Goal: Information Seeking & Learning: Learn about a topic

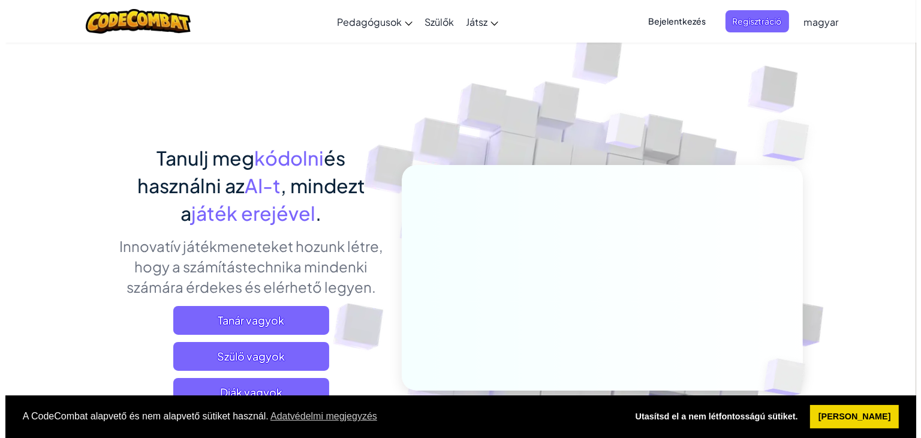
scroll to position [60, 0]
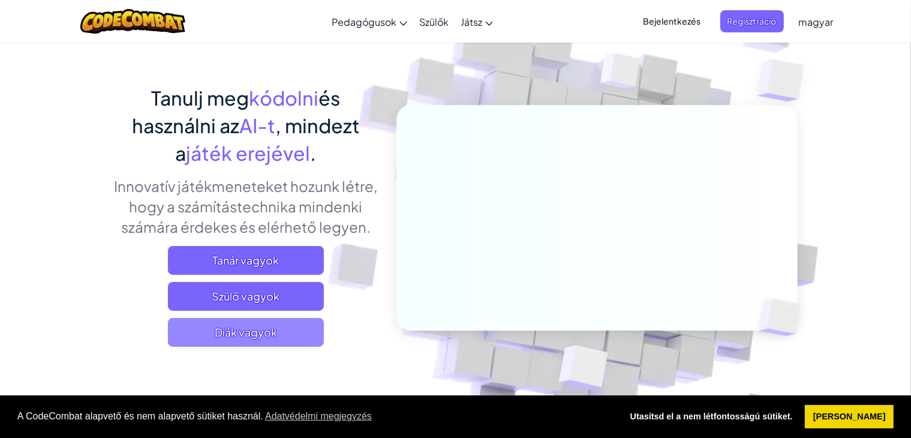
click at [294, 326] on span "Diák vagyok" at bounding box center [246, 332] width 156 height 29
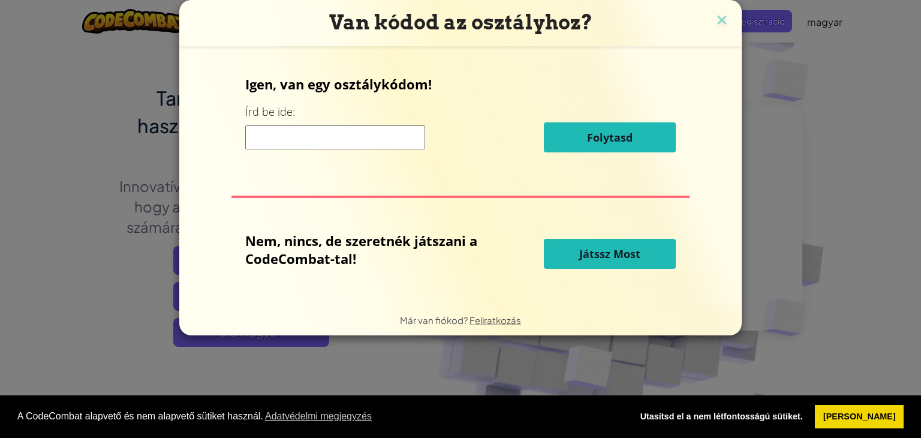
click at [587, 253] on span "Játssz Most" at bounding box center [609, 253] width 61 height 14
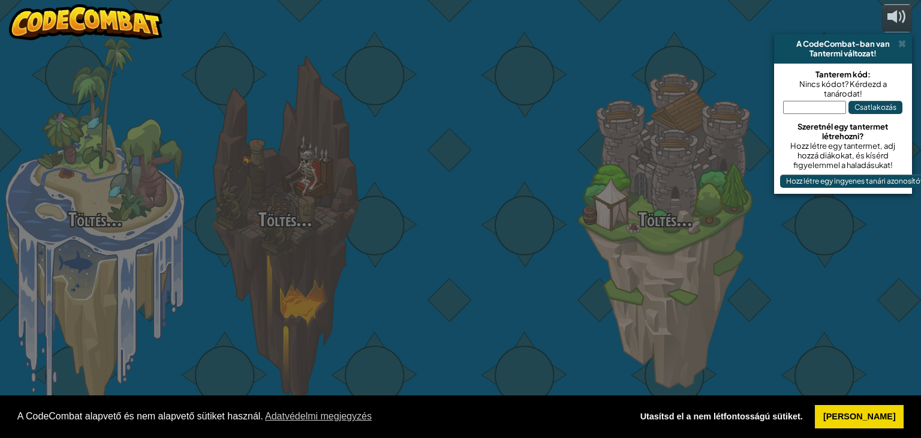
select select "hu"
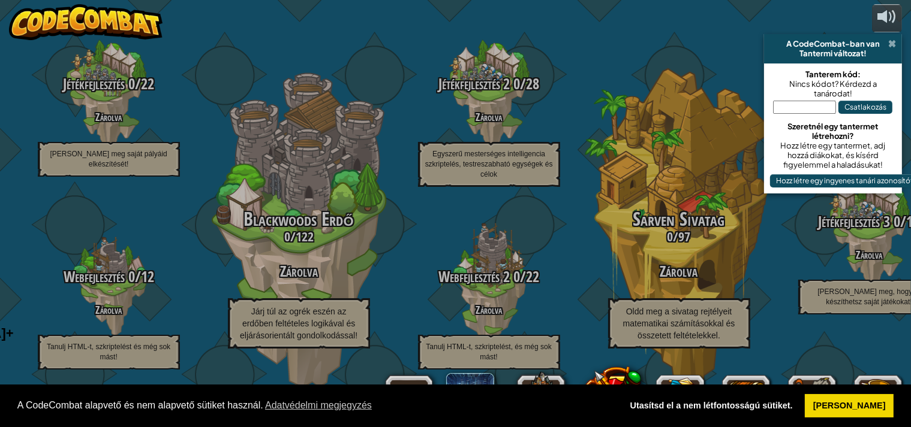
click at [890, 42] on span at bounding box center [892, 44] width 8 height 10
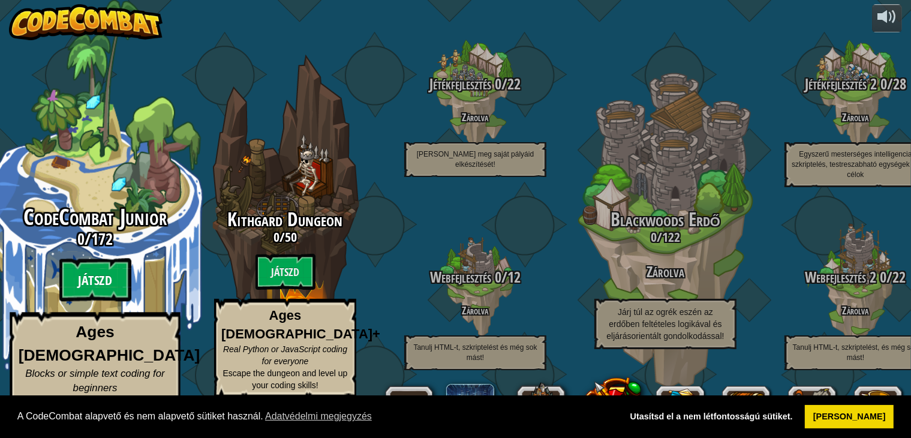
click at [106, 298] on btn "Játszd" at bounding box center [95, 279] width 72 height 43
select select "hu"
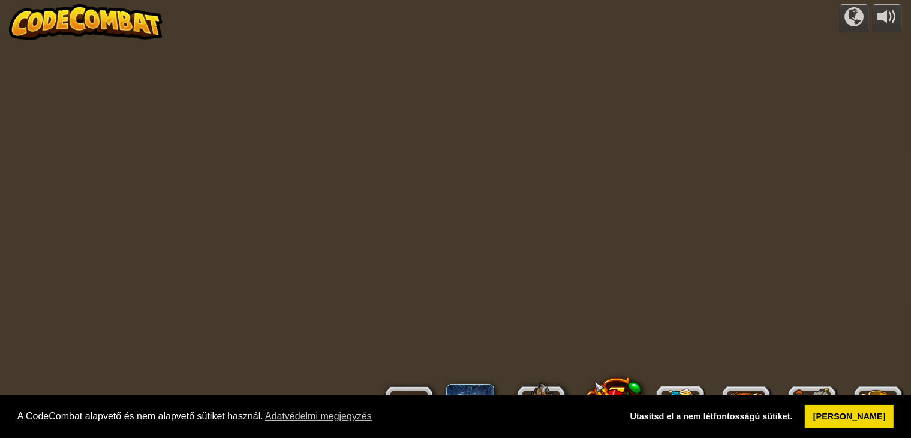
select select "hu"
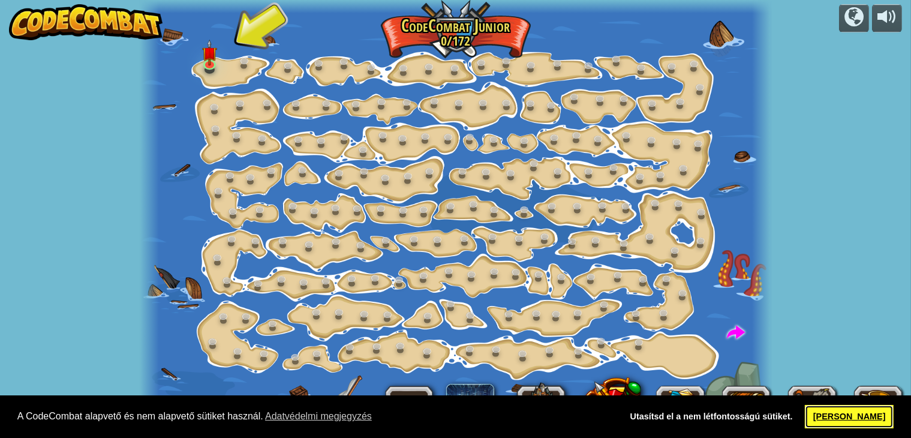
click at [832, 415] on link "[PERSON_NAME]" at bounding box center [849, 417] width 89 height 24
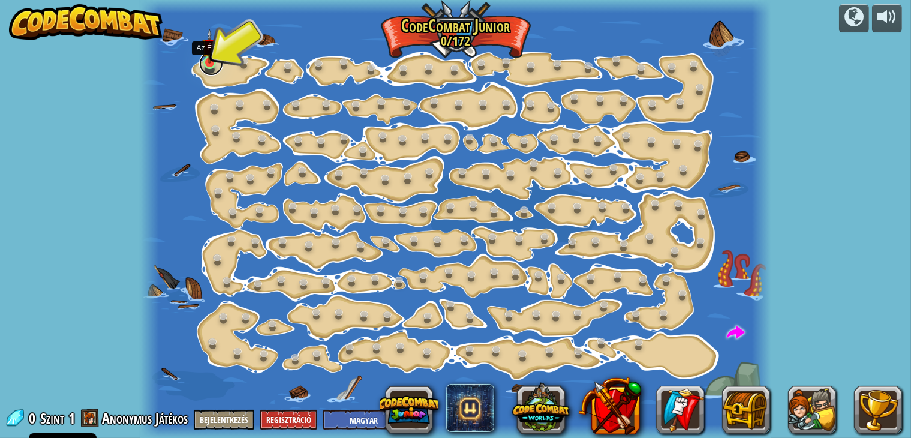
click at [210, 67] on link at bounding box center [211, 64] width 24 height 24
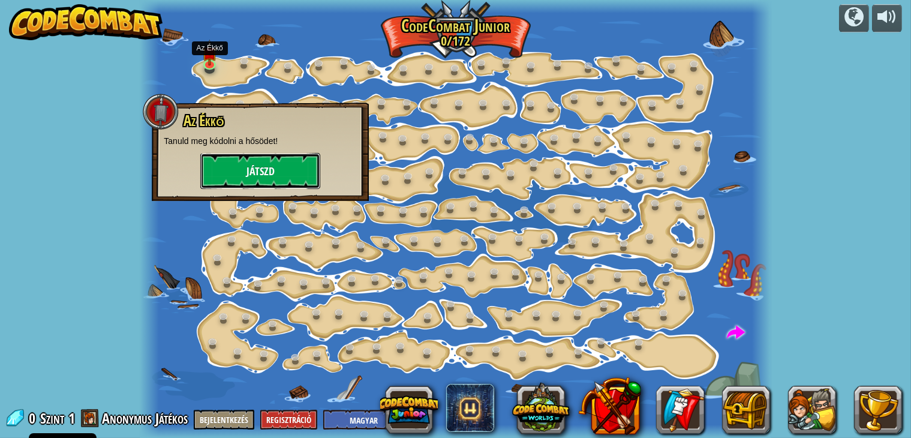
click at [245, 164] on button "Játszd" at bounding box center [260, 171] width 120 height 36
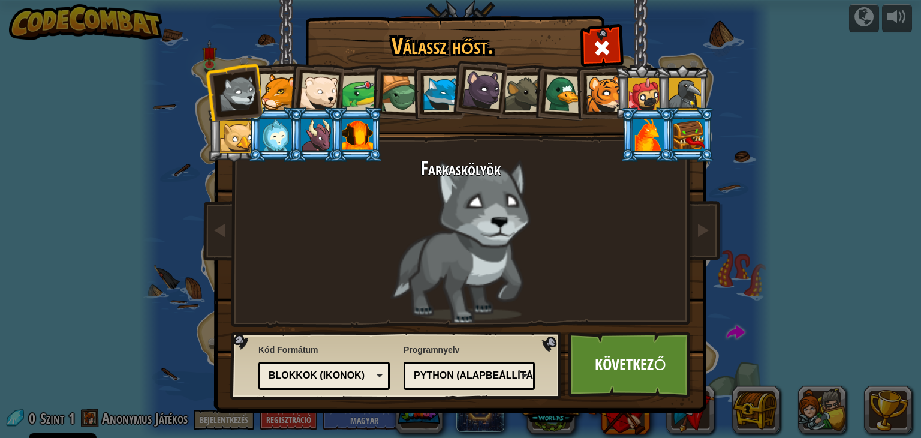
click at [466, 375] on div "Python (Alapbeállítás)" at bounding box center [466, 376] width 104 height 14
click at [369, 370] on div "Blokkok (ikonok)" at bounding box center [321, 376] width 104 height 14
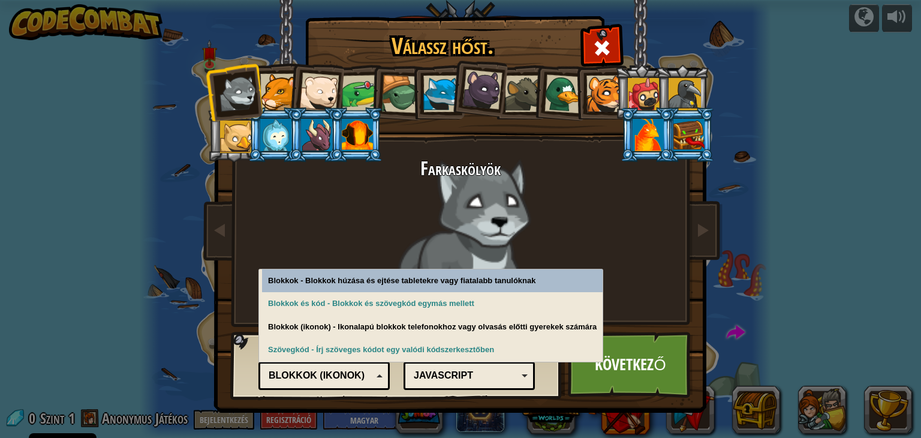
click at [601, 247] on div "Farkaskölyök" at bounding box center [461, 240] width 450 height 165
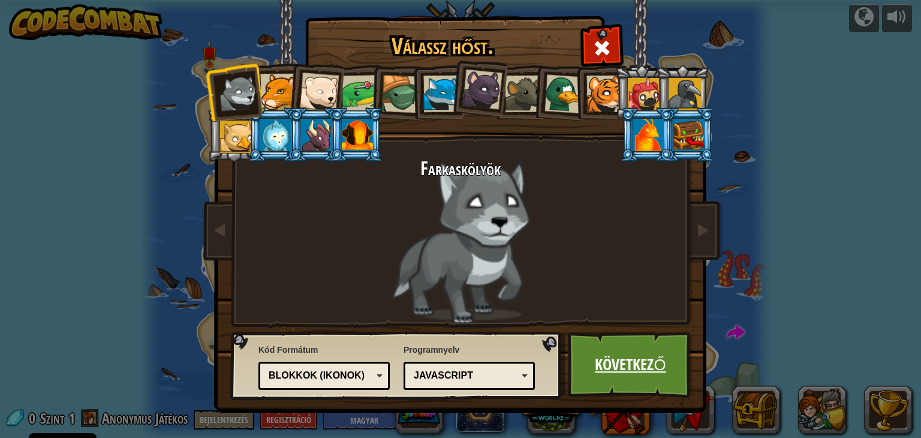
click at [618, 353] on link "Következő" at bounding box center [630, 365] width 125 height 66
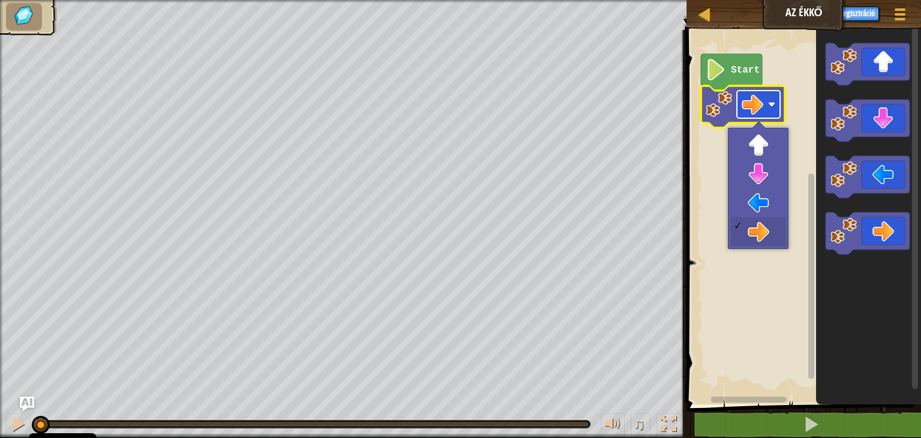
click at [750, 104] on image "Blockly munkaterület" at bounding box center [753, 105] width 22 height 22
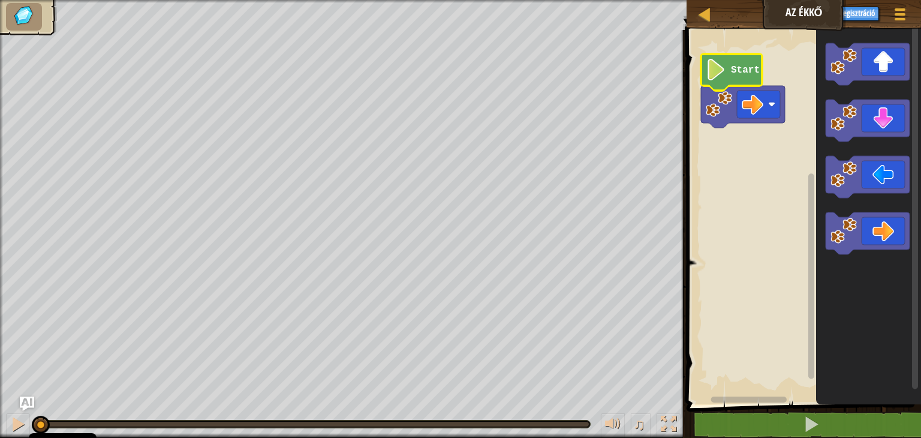
click at [743, 75] on text "Start" at bounding box center [745, 70] width 29 height 11
click at [718, 74] on image "Blockly munkaterület" at bounding box center [716, 70] width 20 height 22
click at [862, 130] on icon "Blockly munkaterület" at bounding box center [868, 121] width 84 height 42
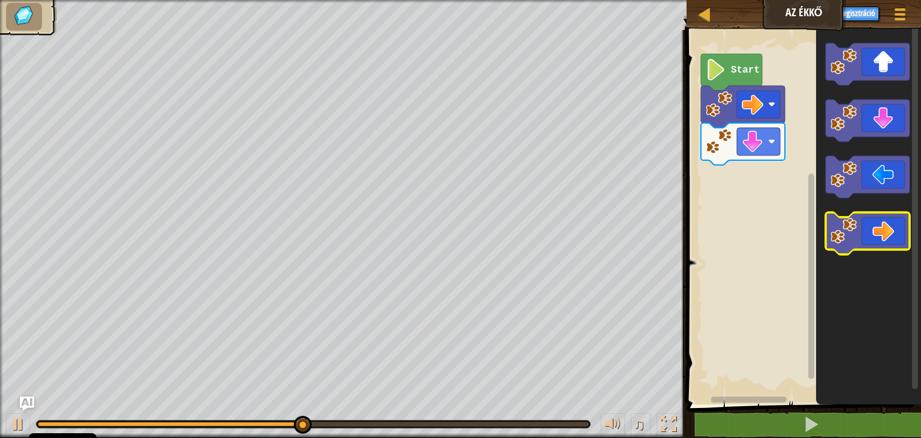
click at [868, 234] on icon "Blockly munkaterület" at bounding box center [868, 233] width 84 height 42
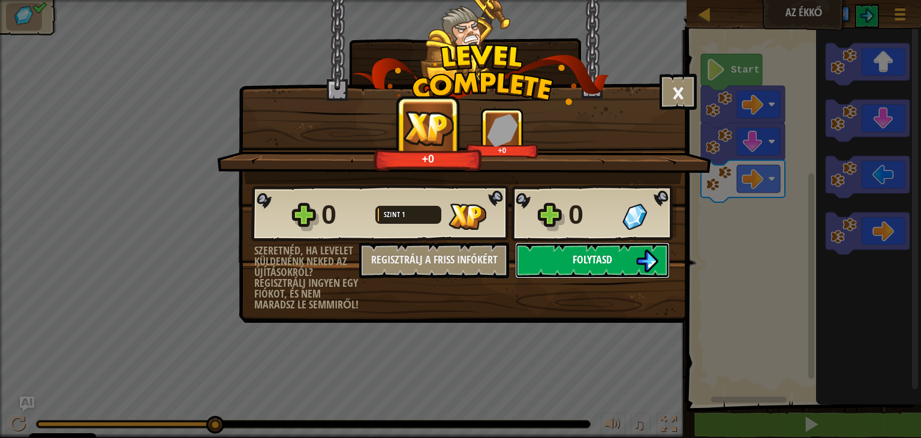
click at [637, 269] on img at bounding box center [646, 260] width 23 height 23
